Goal: Task Accomplishment & Management: Manage account settings

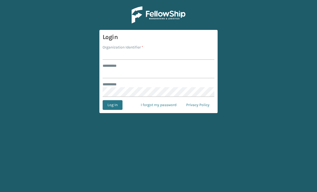
click at [177, 52] on input "Organization Identifier *" at bounding box center [159, 55] width 112 height 10
type input "S"
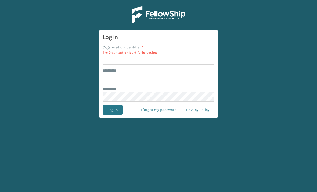
click at [137, 59] on input "Organization Identifier *" at bounding box center [159, 60] width 112 height 10
click at [126, 75] on input "******** *" at bounding box center [159, 78] width 112 height 10
type input "******"
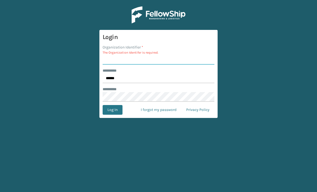
click at [134, 59] on input "Organization Identifier *" at bounding box center [159, 60] width 112 height 10
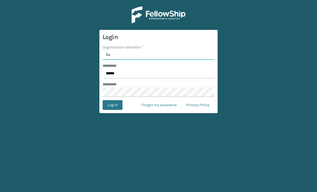
type input "S"
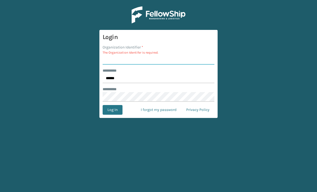
paste input "SuperAdminOrganization"
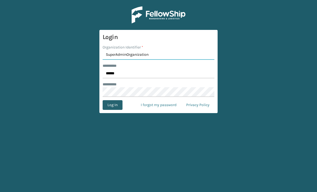
type input "SuperAdminOrganization"
click at [117, 104] on button "Log In" at bounding box center [113, 105] width 20 height 10
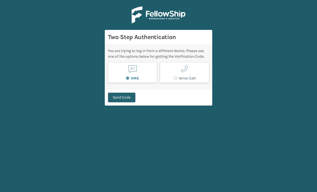
click at [128, 100] on button "Send Code" at bounding box center [121, 98] width 27 height 10
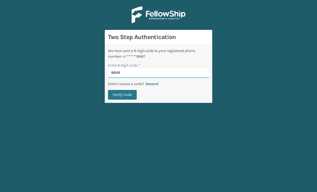
type input "864616"
click at [122, 95] on button "Verify Code" at bounding box center [122, 95] width 29 height 10
